Goal: Task Accomplishment & Management: Use online tool/utility

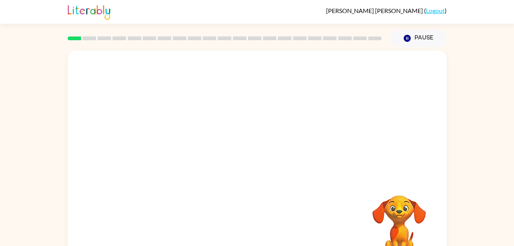
click at [400, 212] on video "Your browser must support playing .mp4 files to use Literably. Please try using…" at bounding box center [399, 221] width 77 height 77
click at [176, 161] on div at bounding box center [257, 159] width 379 height 218
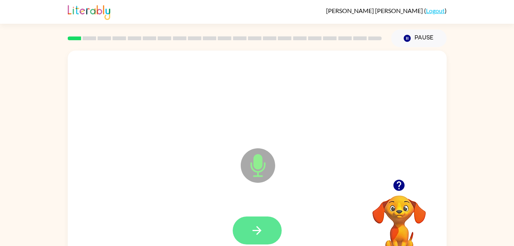
click at [272, 227] on button "button" at bounding box center [257, 230] width 49 height 28
click at [267, 241] on button "button" at bounding box center [257, 230] width 49 height 28
click at [258, 231] on icon "button" at bounding box center [256, 229] width 13 height 13
click at [265, 233] on button "button" at bounding box center [257, 230] width 49 height 28
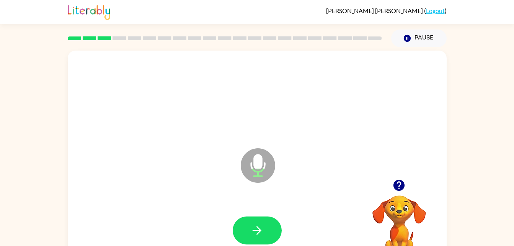
click at [265, 233] on button "button" at bounding box center [257, 230] width 49 height 28
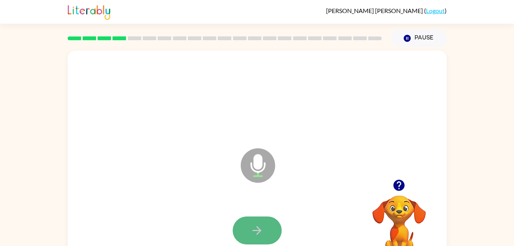
click at [260, 224] on icon "button" at bounding box center [256, 229] width 13 height 13
click at [274, 226] on button "button" at bounding box center [257, 230] width 49 height 28
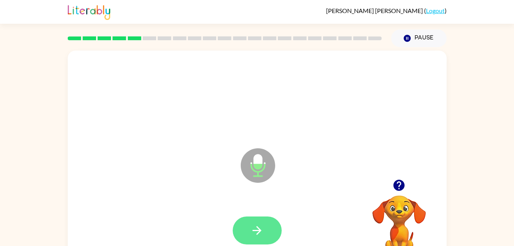
click at [273, 227] on button "button" at bounding box center [257, 230] width 49 height 28
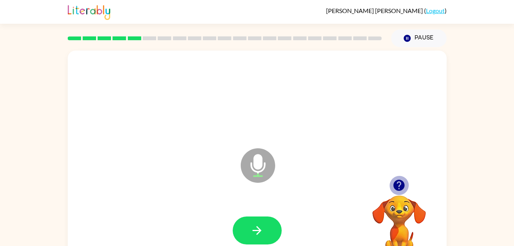
click at [399, 186] on icon "button" at bounding box center [398, 184] width 13 height 13
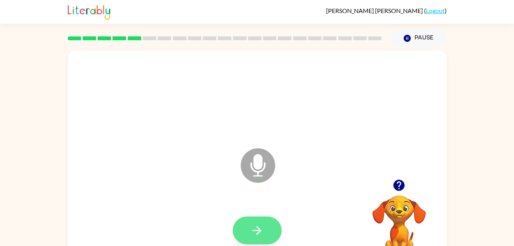
click at [257, 241] on button "button" at bounding box center [257, 230] width 49 height 28
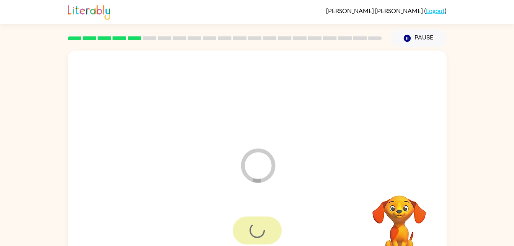
click at [257, 241] on div at bounding box center [257, 230] width 49 height 28
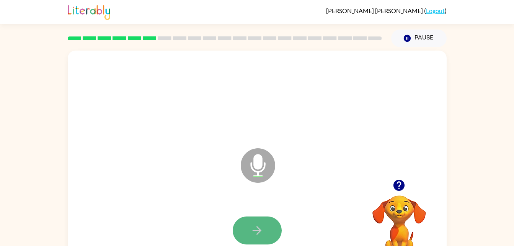
click at [257, 234] on icon "button" at bounding box center [256, 229] width 13 height 13
click at [246, 242] on button "button" at bounding box center [257, 230] width 49 height 28
click at [259, 229] on icon "button" at bounding box center [256, 230] width 9 height 9
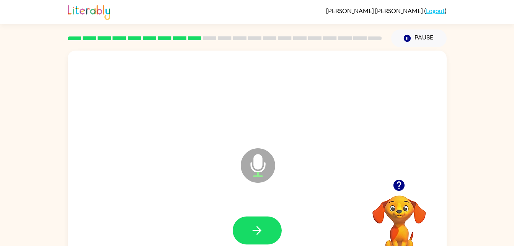
click at [259, 229] on icon "button" at bounding box center [256, 230] width 9 height 9
click at [267, 228] on button "button" at bounding box center [257, 230] width 49 height 28
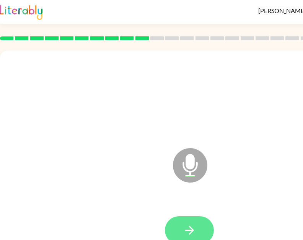
click at [211, 226] on button "button" at bounding box center [189, 230] width 49 height 28
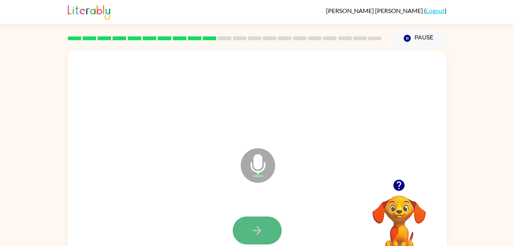
click at [272, 231] on button "button" at bounding box center [257, 230] width 49 height 28
click at [279, 226] on button "button" at bounding box center [257, 230] width 49 height 28
click at [270, 226] on button "button" at bounding box center [257, 230] width 49 height 28
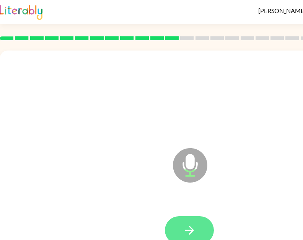
click at [261, 230] on div at bounding box center [189, 230] width 363 height 63
click at [197, 231] on button "button" at bounding box center [189, 230] width 49 height 28
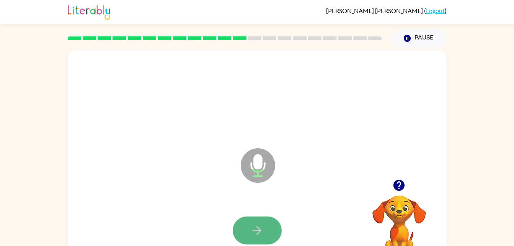
drag, startPoint x: 457, startPoint y: 87, endPoint x: 248, endPoint y: 234, distance: 255.3
click at [248, 234] on button "button" at bounding box center [257, 230] width 49 height 28
click at [263, 230] on icon "button" at bounding box center [256, 229] width 13 height 13
click at [269, 213] on div at bounding box center [256, 230] width 363 height 63
click at [269, 216] on button "button" at bounding box center [257, 230] width 49 height 28
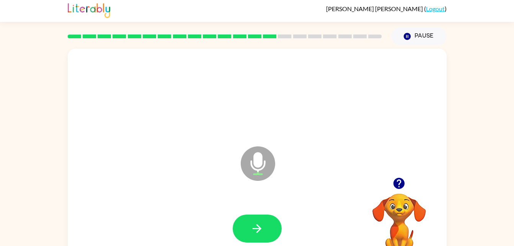
scroll to position [21, 0]
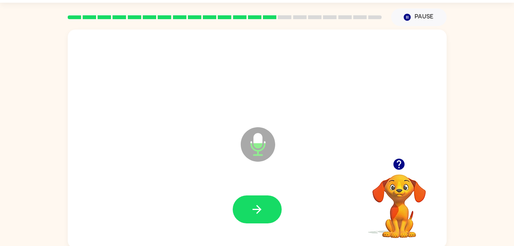
click at [399, 158] on icon "button" at bounding box center [398, 163] width 13 height 13
click at [285, 190] on div at bounding box center [256, 209] width 363 height 63
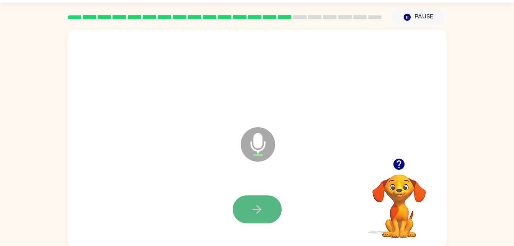
click at [262, 203] on icon "button" at bounding box center [256, 208] width 13 height 13
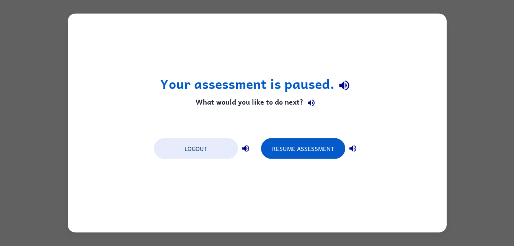
scroll to position [0, 0]
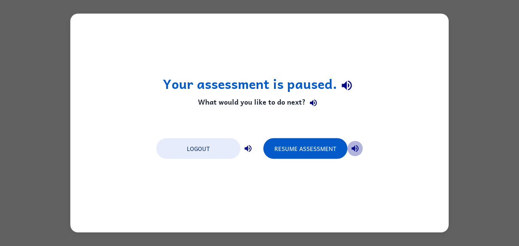
click at [359, 145] on icon "button" at bounding box center [355, 148] width 9 height 9
click at [354, 144] on icon "button" at bounding box center [355, 148] width 9 height 9
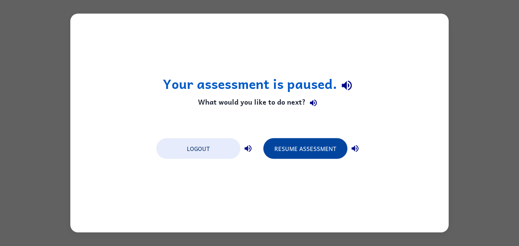
click at [304, 146] on button "Resume Assessment" at bounding box center [306, 148] width 84 height 21
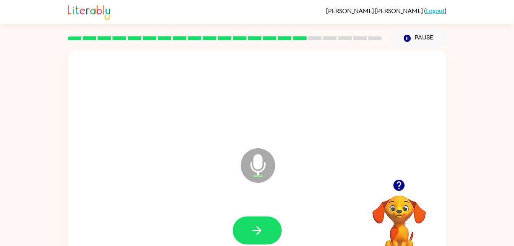
click at [262, 228] on icon "button" at bounding box center [256, 229] width 13 height 13
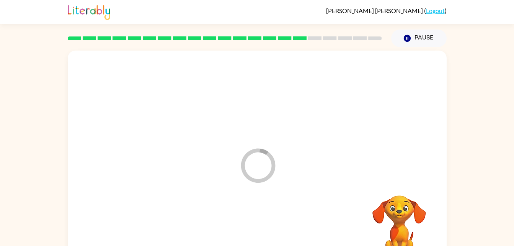
click at [262, 228] on div at bounding box center [256, 230] width 363 height 63
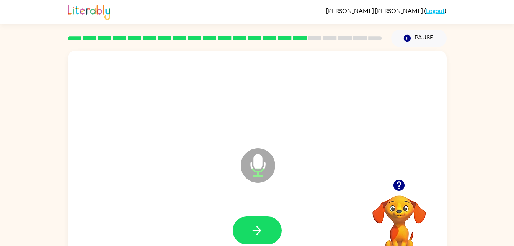
click at [262, 228] on div at bounding box center [256, 230] width 363 height 63
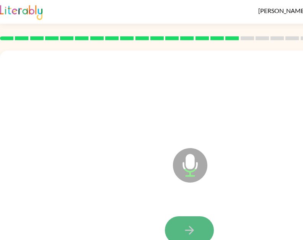
click at [193, 224] on icon "button" at bounding box center [189, 229] width 13 height 13
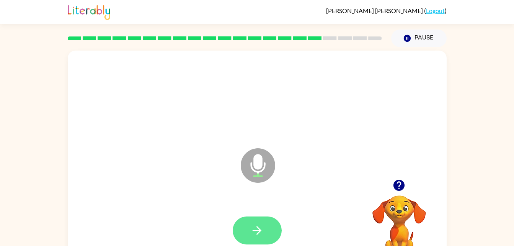
click at [260, 228] on icon "button" at bounding box center [256, 229] width 13 height 13
click at [255, 223] on icon "button" at bounding box center [256, 229] width 13 height 13
drag, startPoint x: 255, startPoint y: 223, endPoint x: 270, endPoint y: 224, distance: 15.7
click at [270, 224] on button "button" at bounding box center [257, 230] width 49 height 28
click at [254, 226] on icon "button" at bounding box center [256, 229] width 13 height 13
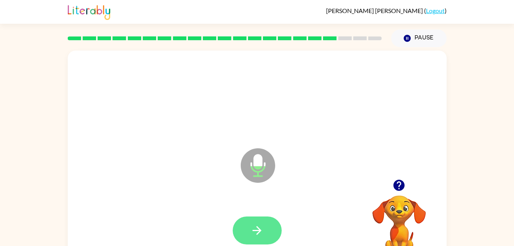
click at [256, 216] on button "button" at bounding box center [257, 230] width 49 height 28
click at [263, 222] on button "button" at bounding box center [257, 230] width 49 height 28
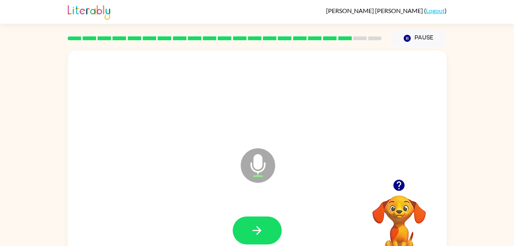
click at [403, 179] on icon "button" at bounding box center [398, 184] width 13 height 13
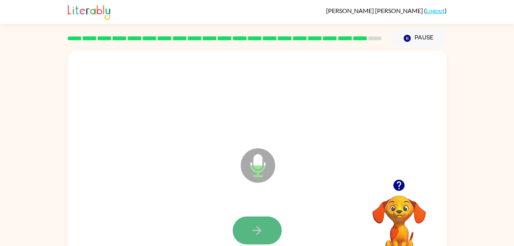
click at [266, 234] on button "button" at bounding box center [257, 230] width 49 height 28
drag, startPoint x: 266, startPoint y: 234, endPoint x: 257, endPoint y: 228, distance: 10.6
click at [257, 228] on icon "button" at bounding box center [256, 230] width 9 height 9
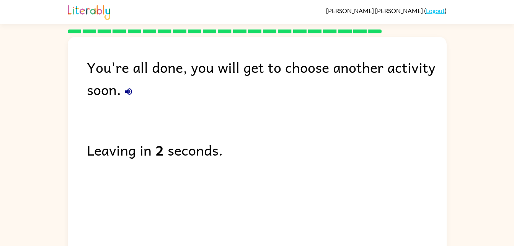
click at [130, 87] on icon "button" at bounding box center [128, 91] width 9 height 9
